Goal: Transaction & Acquisition: Purchase product/service

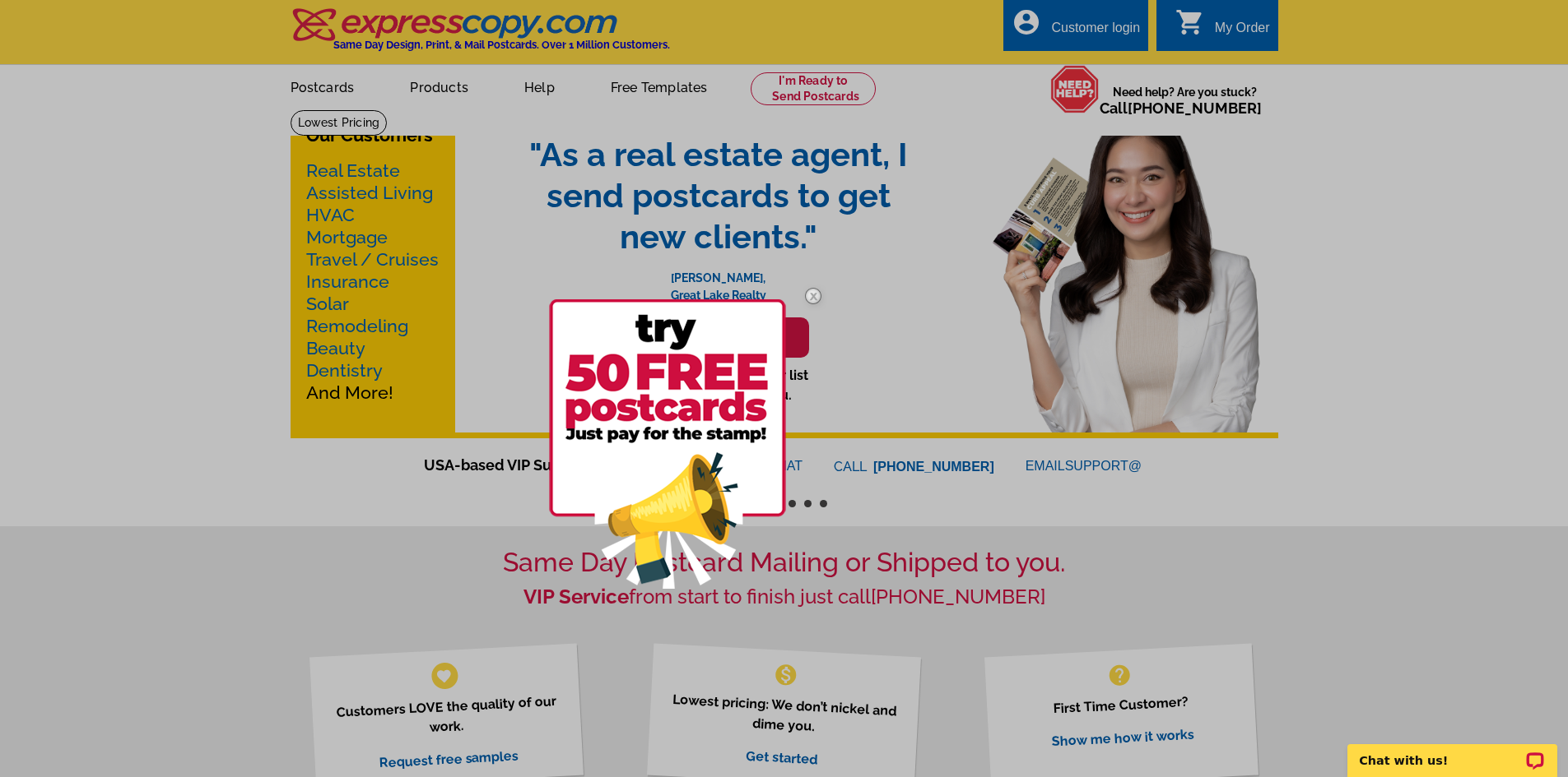
click at [805, 298] on img at bounding box center [813, 296] width 48 height 48
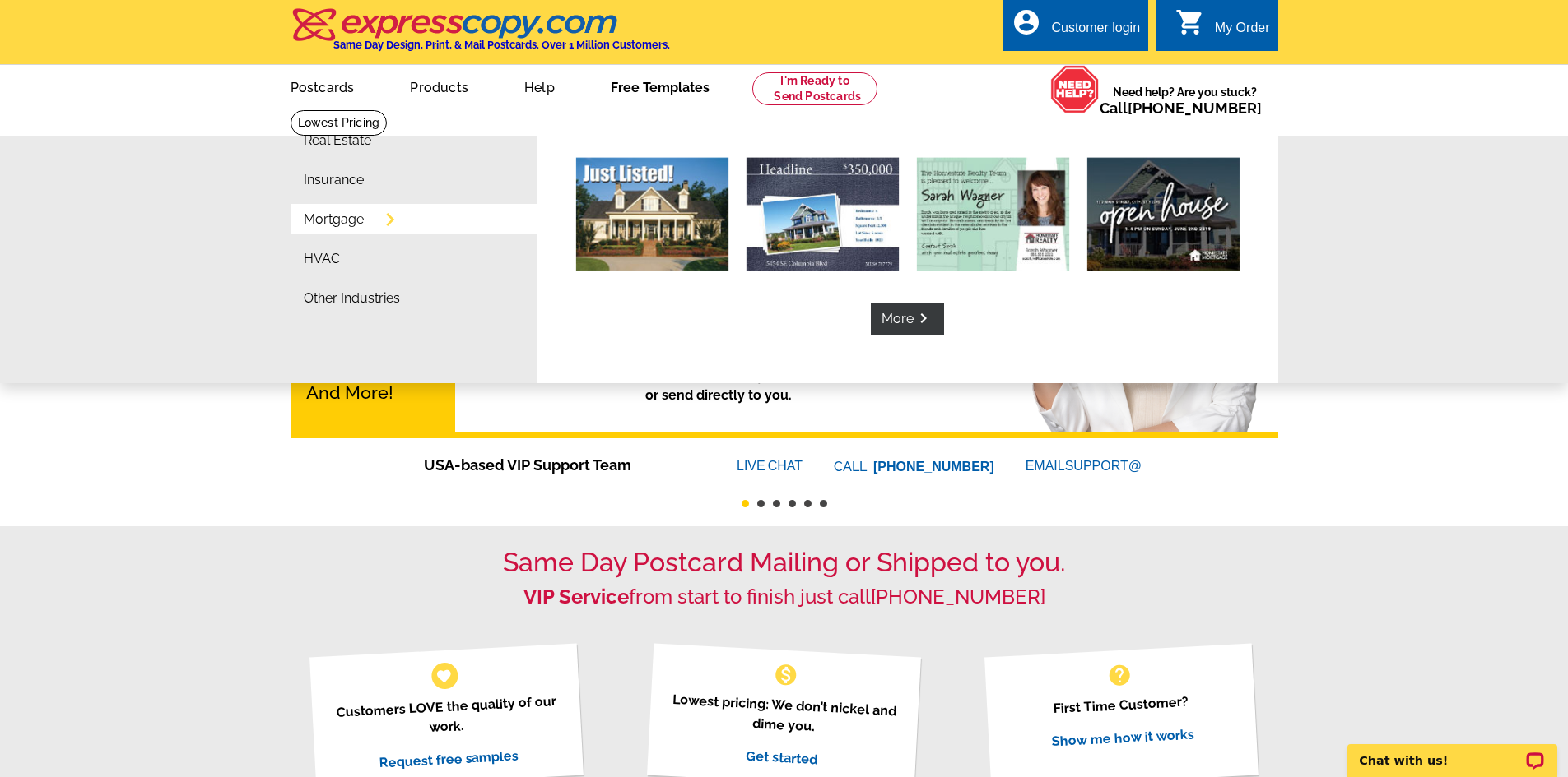
click at [322, 219] on link "Mortgage" at bounding box center [333, 219] width 60 height 13
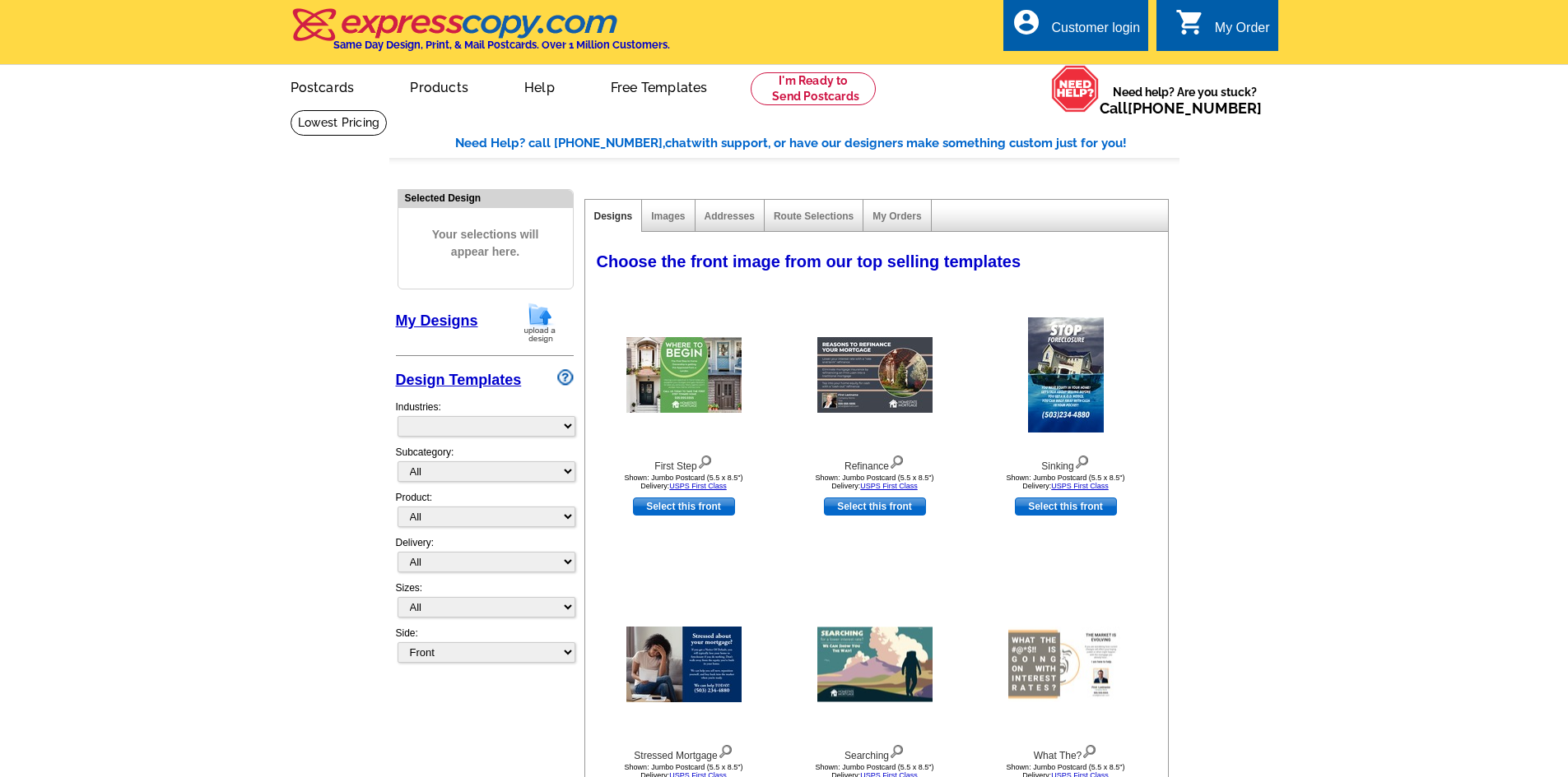
select select "774"
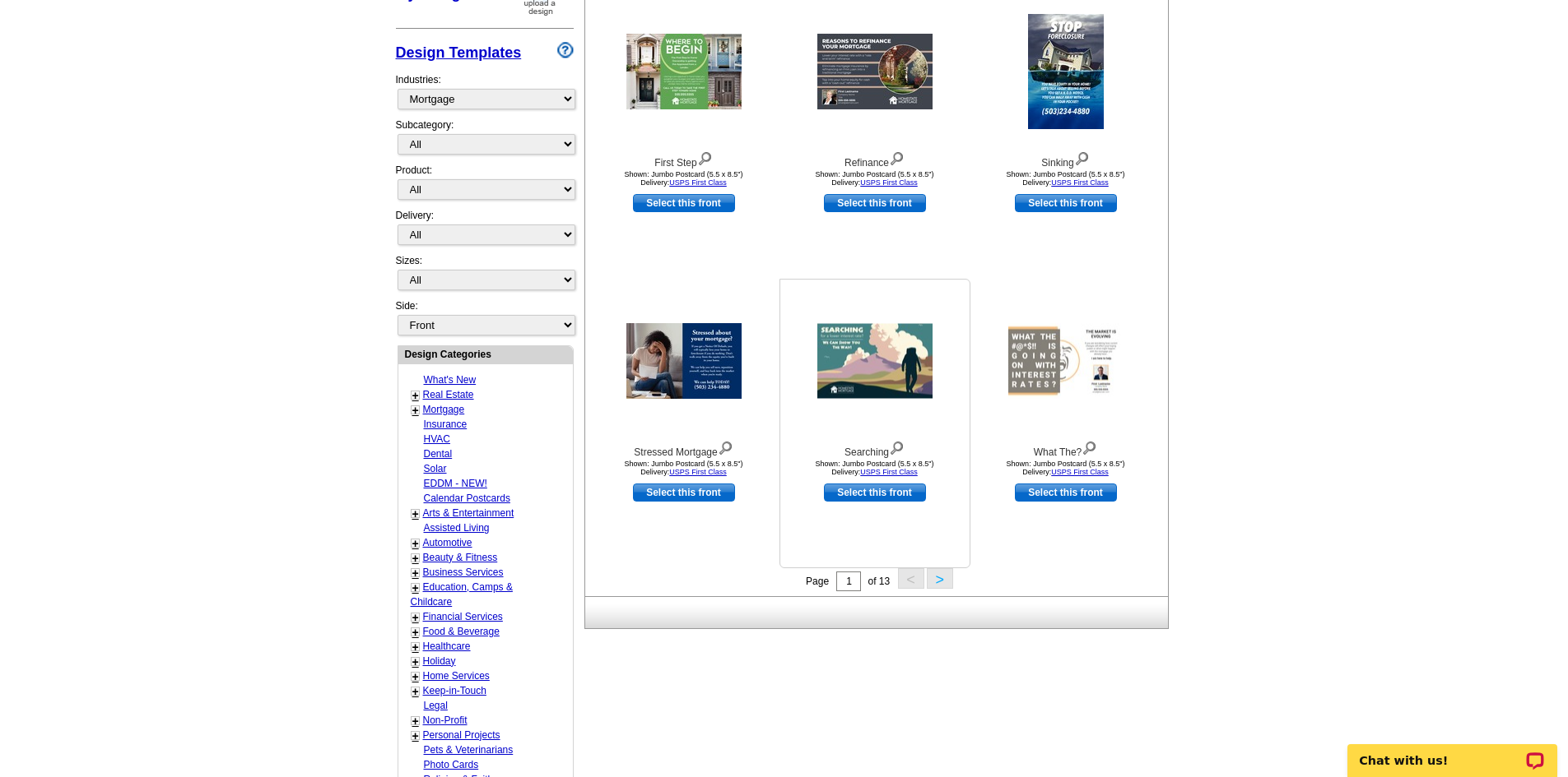
scroll to position [329, 0]
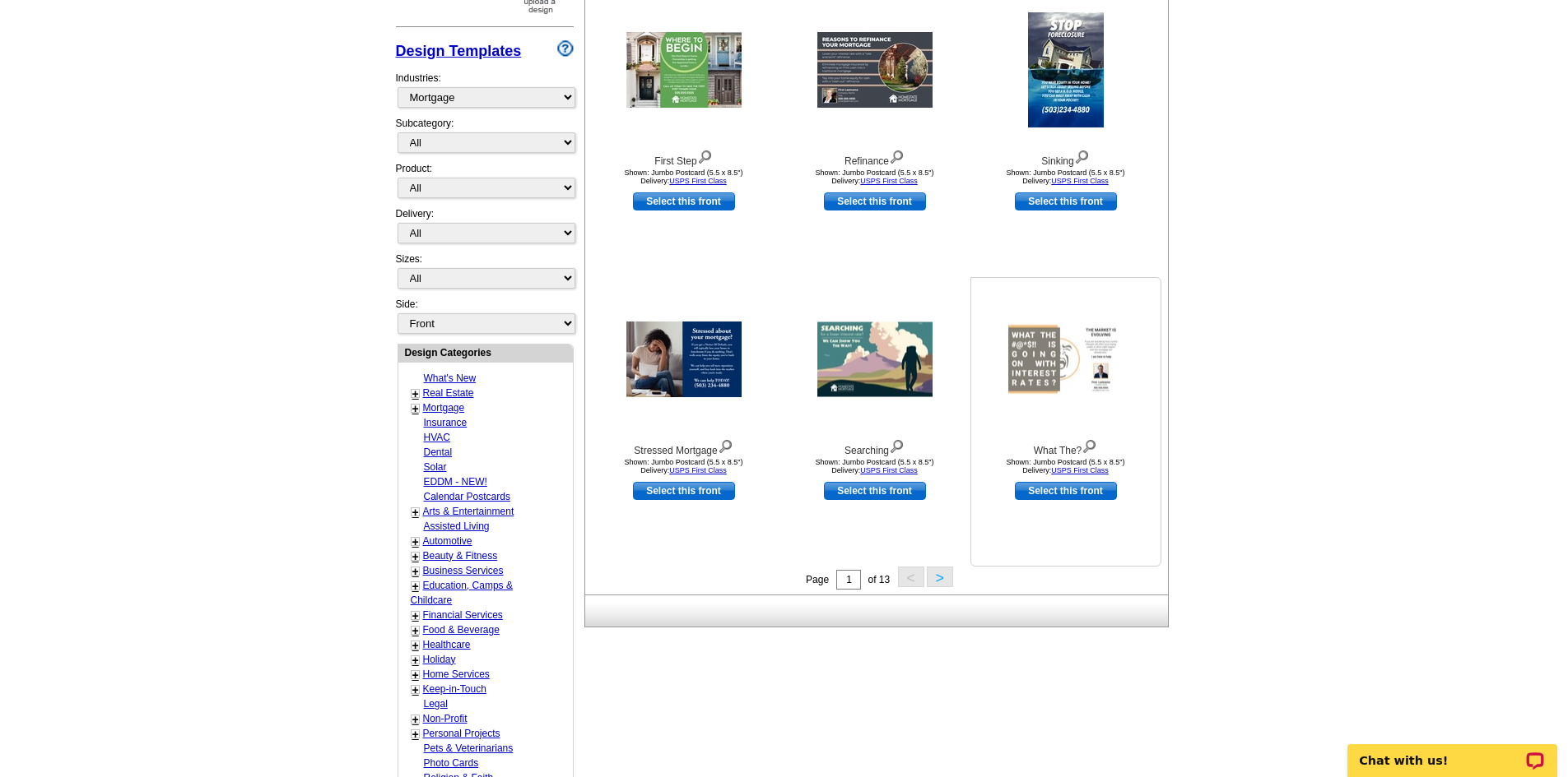
click at [1072, 344] on img at bounding box center [1065, 360] width 115 height 75
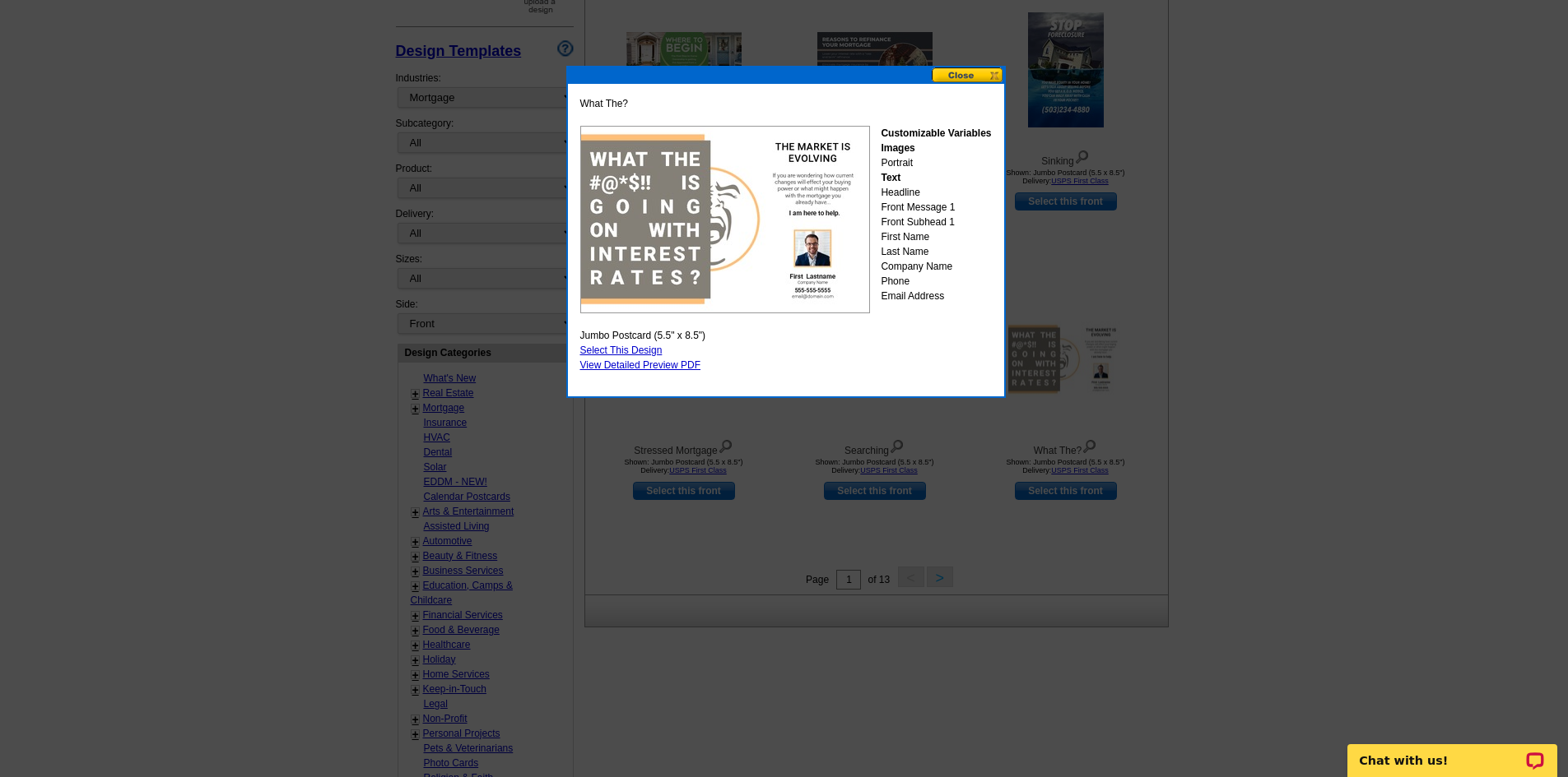
click at [973, 77] on button at bounding box center [968, 75] width 72 height 16
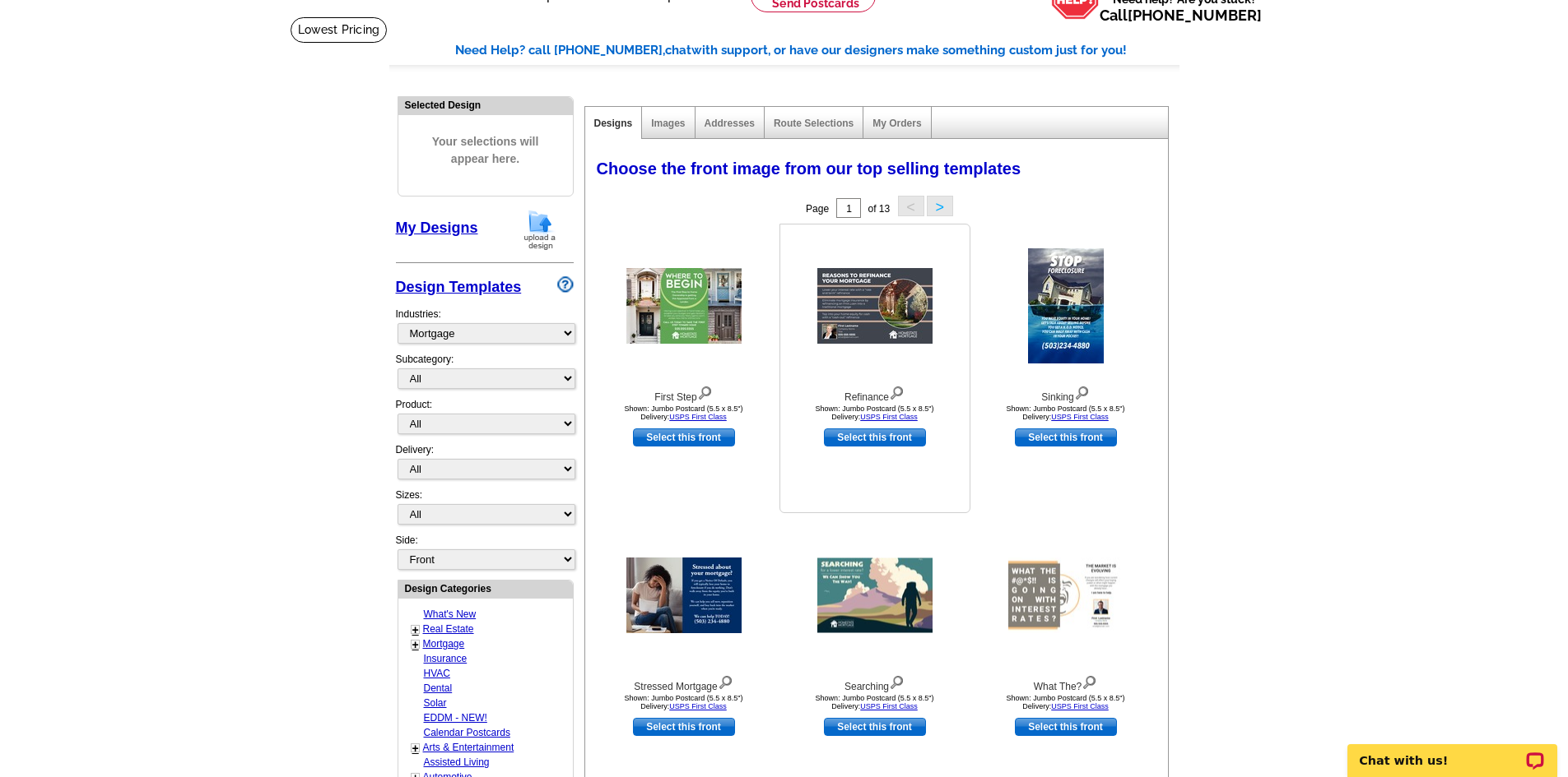
scroll to position [0, 0]
